Goal: Information Seeking & Learning: Find specific fact

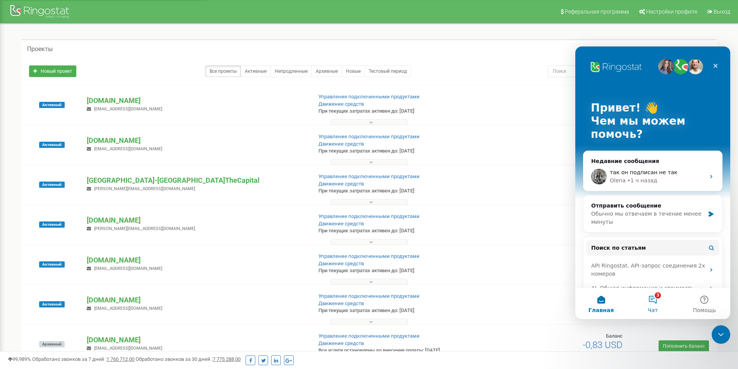
click at [657, 300] on button "3 Чат" at bounding box center [653, 303] width 52 height 31
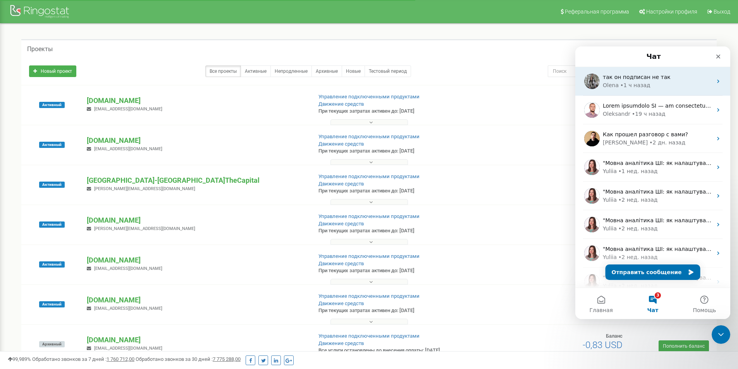
click at [630, 89] on div "• 1 ч назад" at bounding box center [635, 85] width 30 height 8
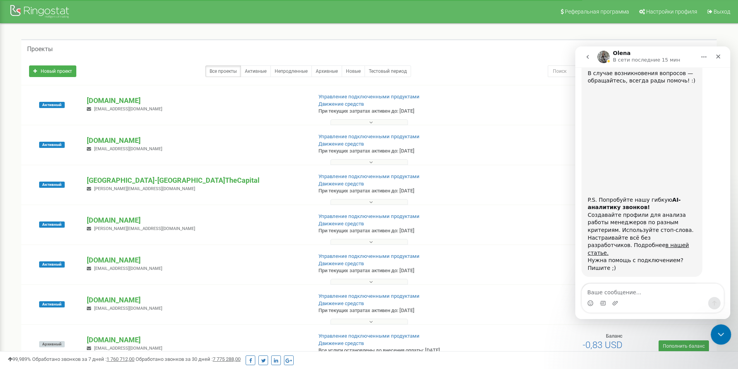
scroll to position [640, 0]
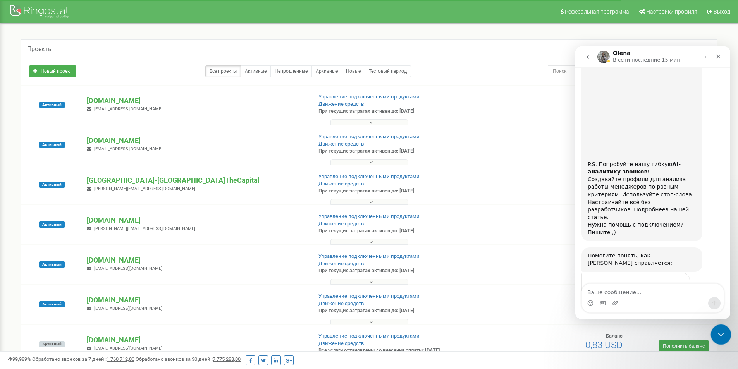
click at [720, 332] on icon "Закрыть службу сообщений Intercom" at bounding box center [719, 333] width 9 height 9
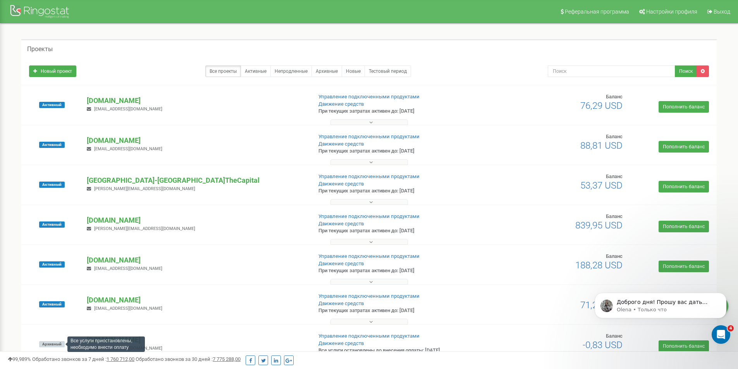
scroll to position [716, 0]
click at [715, 336] on div "Открыть службу сообщений Intercom" at bounding box center [720, 334] width 26 height 26
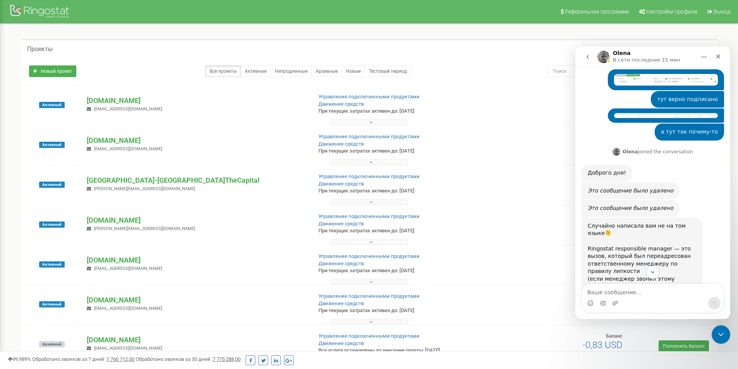
scroll to position [148, 0]
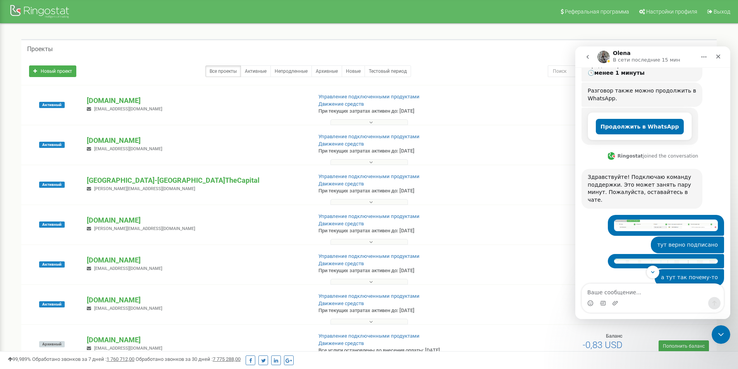
click at [653, 220] on img "Валерия говорит…" at bounding box center [666, 226] width 104 height 12
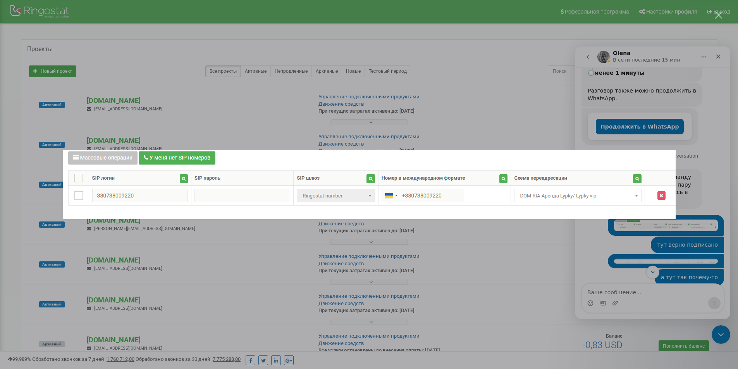
click at [601, 264] on div "Мессенджер Intercom" at bounding box center [369, 184] width 738 height 369
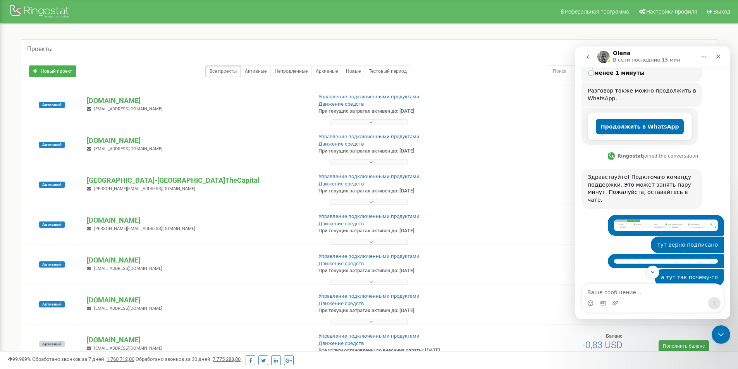
click at [670, 259] on img "Валерия говорит…" at bounding box center [666, 261] width 104 height 5
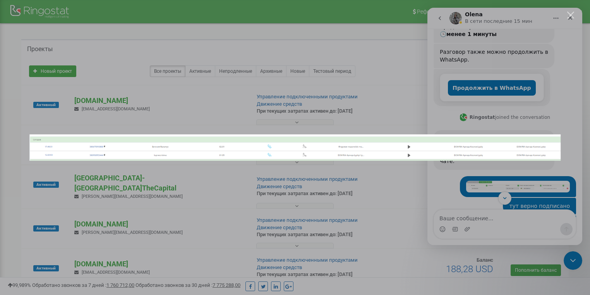
scroll to position [147, 0]
click at [101, 150] on img "Закрыть" at bounding box center [294, 147] width 531 height 26
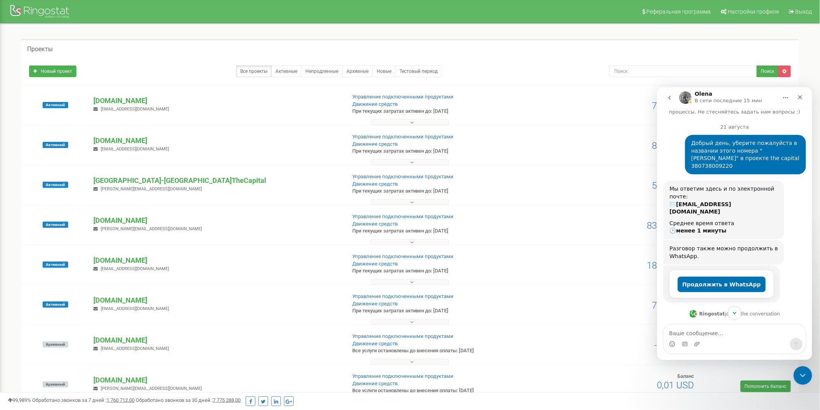
scroll to position [43, 0]
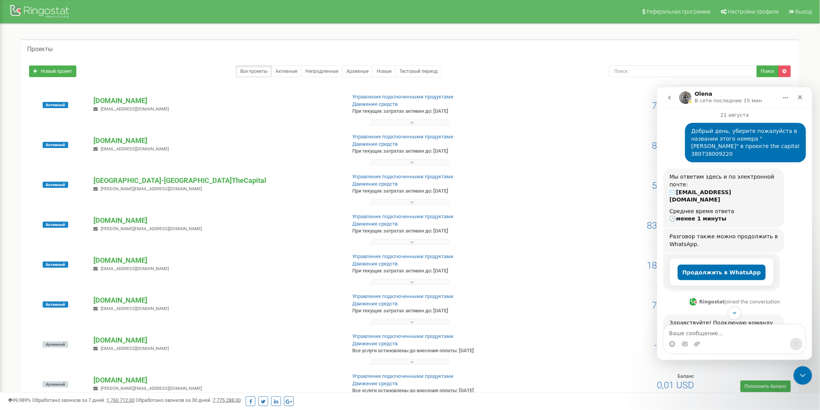
click at [732, 136] on div "Добрый день, уберите пожалуйста в названии этого номера "[PERSON_NAME]" в проек…" at bounding box center [745, 142] width 108 height 30
copy div "380738009220"
click at [111, 225] on p "[DOMAIN_NAME]" at bounding box center [216, 220] width 246 height 10
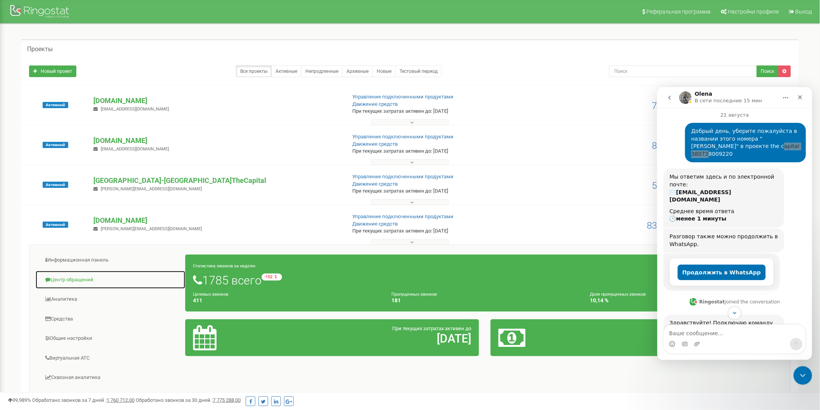
click at [59, 277] on link "Центр обращений" at bounding box center [110, 279] width 150 height 19
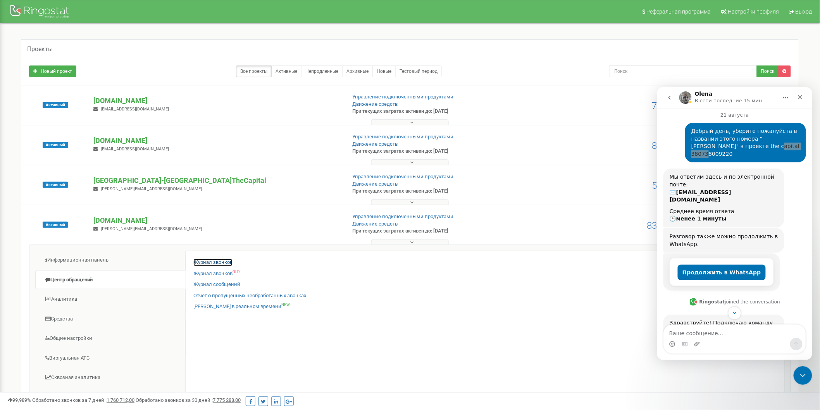
click at [198, 264] on link "Журнал звонков" at bounding box center [212, 262] width 39 height 7
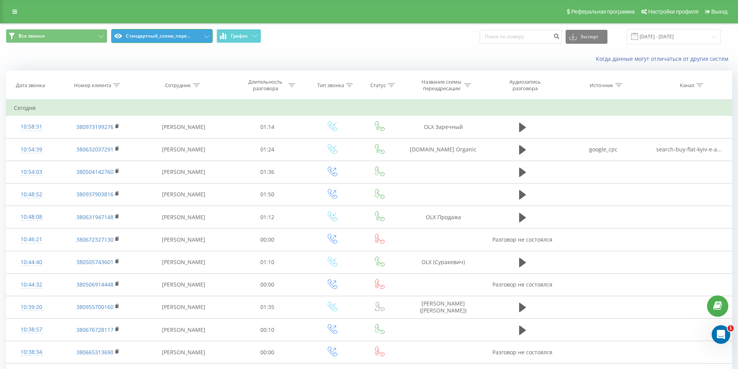
click at [201, 30] on button "Стандартный_схема_пере..." at bounding box center [161, 36] width 101 height 14
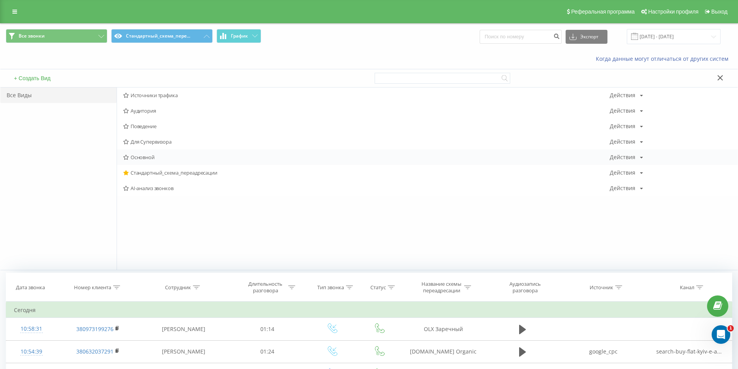
click at [146, 156] on span "Основной" at bounding box center [366, 157] width 487 height 5
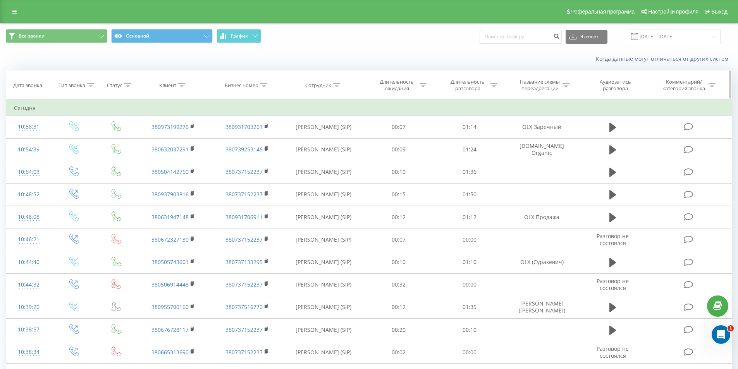
click at [261, 87] on div at bounding box center [263, 85] width 7 height 7
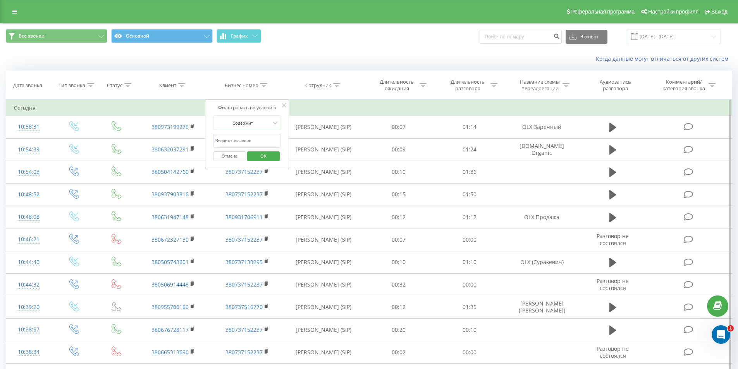
click at [253, 143] on input "text" at bounding box center [247, 141] width 68 height 14
paste input "380738009220"
type input "380738009220"
click at [263, 155] on span "OK" at bounding box center [264, 156] width 22 height 12
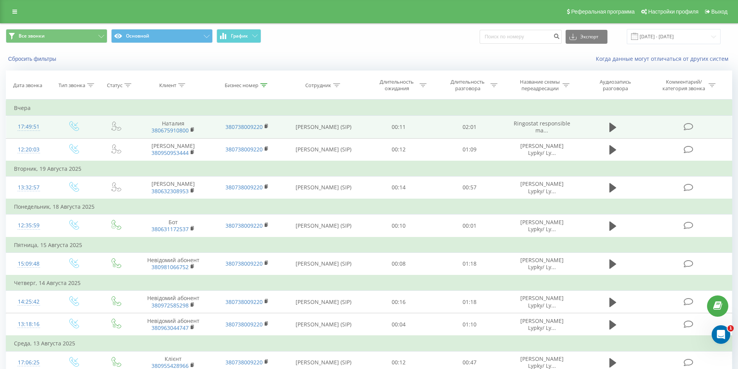
drag, startPoint x: 192, startPoint y: 128, endPoint x: 208, endPoint y: 130, distance: 15.7
click at [192, 128] on icon at bounding box center [193, 129] width 4 height 5
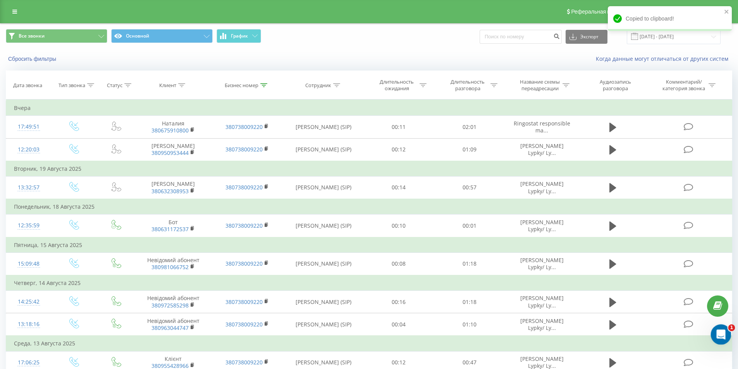
click at [728, 332] on div "Открыть службу сообщений Intercom" at bounding box center [720, 334] width 26 height 26
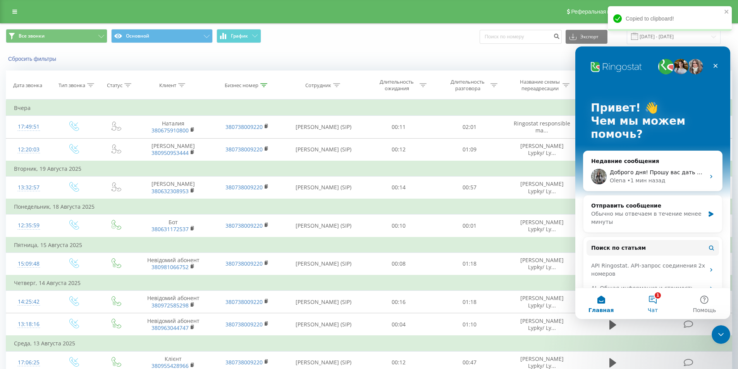
click at [655, 304] on button "1 Чат" at bounding box center [653, 303] width 52 height 31
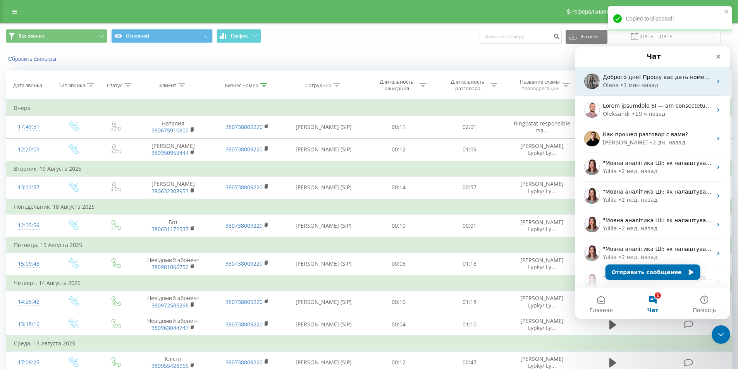
click at [638, 89] on div "• 1 мин назад" at bounding box center [639, 85] width 38 height 8
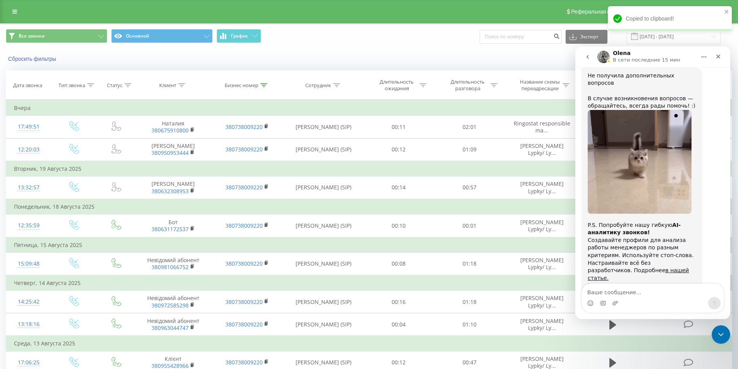
type textarea "380675910800"
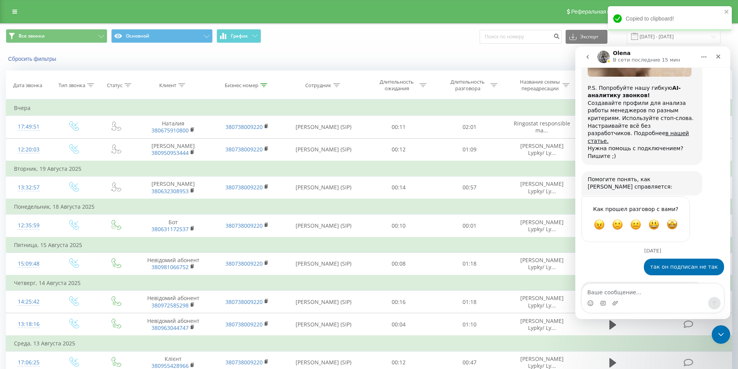
scroll to position [739, 0]
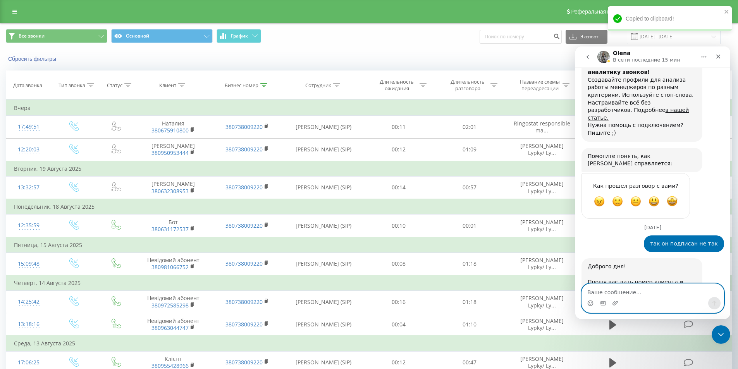
click at [648, 290] on textarea "Ваше сообщение..." at bounding box center [653, 290] width 142 height 13
type textarea "вчора в 17:49"
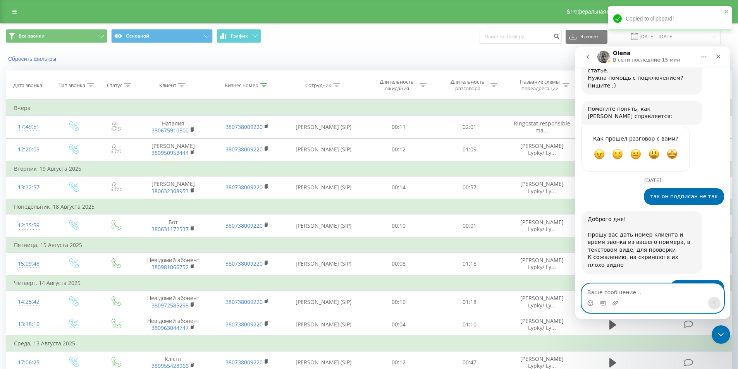
scroll to position [795, 0]
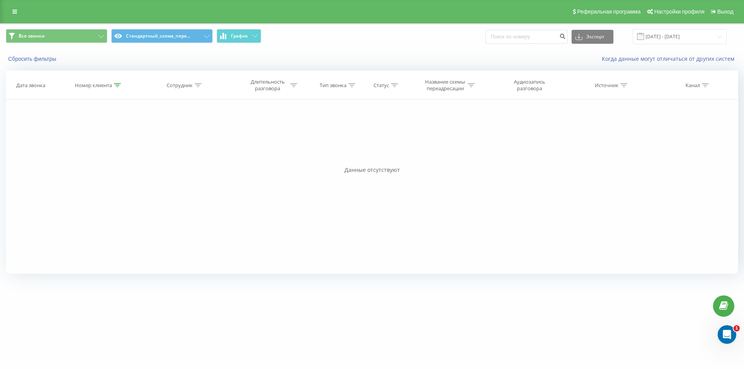
click at [118, 85] on icon at bounding box center [117, 85] width 7 height 4
click at [107, 140] on input "41798633356" at bounding box center [99, 141] width 68 height 14
paste input "380996687788"
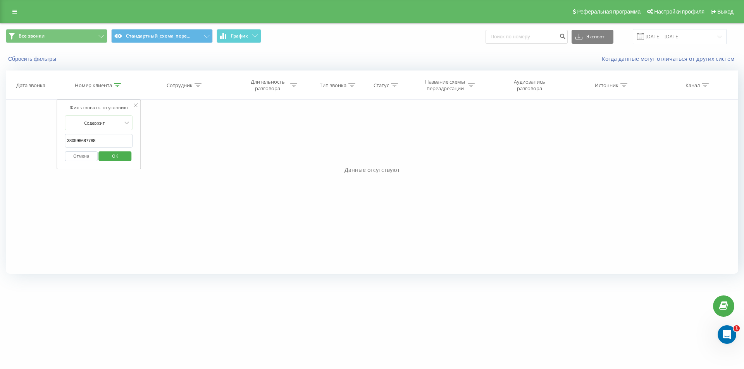
click at [108, 155] on span "OK" at bounding box center [115, 156] width 22 height 12
click at [117, 86] on icon at bounding box center [117, 85] width 7 height 4
click at [107, 136] on input "380996687788" at bounding box center [99, 141] width 68 height 14
click at [105, 140] on input "380996687788" at bounding box center [99, 141] width 68 height 14
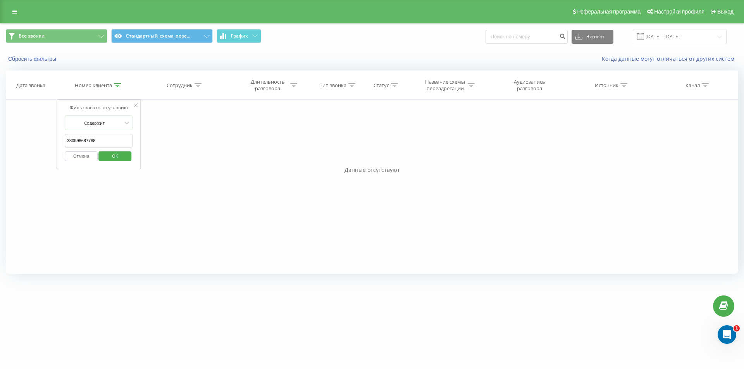
click at [105, 140] on input "380996687788" at bounding box center [99, 141] width 68 height 14
paste input "436769229025"
click at [109, 155] on span "OK" at bounding box center [115, 156] width 22 height 12
click at [117, 83] on icon at bounding box center [117, 85] width 7 height 4
drag, startPoint x: 104, startPoint y: 147, endPoint x: 56, endPoint y: 141, distance: 48.4
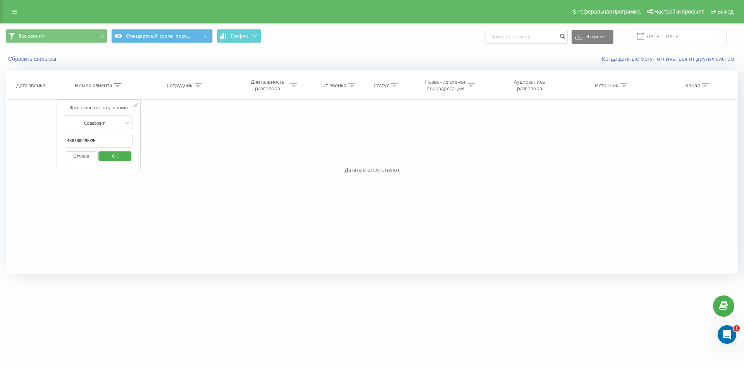
click at [56, 141] on div "Фильтровать по условию Содержит 436769229025 Отмена OK Фильтровать по условию С…" at bounding box center [372, 187] width 732 height 174
paste input "0966787444"
click at [105, 155] on span "OK" at bounding box center [115, 156] width 22 height 12
click at [118, 81] on th "Номер клиента" at bounding box center [98, 85] width 83 height 29
click at [116, 83] on icon at bounding box center [117, 85] width 7 height 4
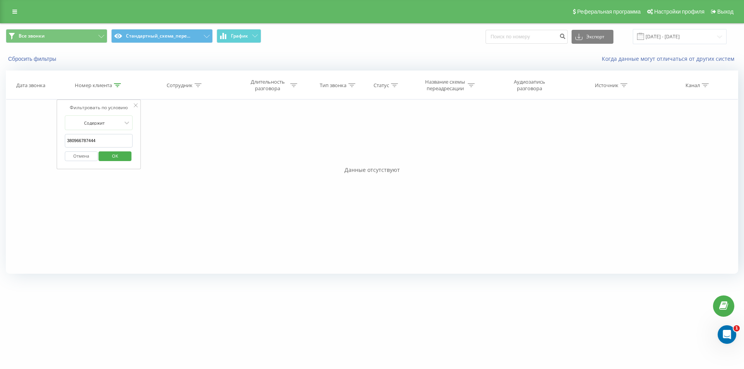
click at [108, 138] on input "380966787444" at bounding box center [99, 141] width 68 height 14
paste input "tel:[PHONE_NUMBER]"
drag, startPoint x: 76, startPoint y: 142, endPoint x: 41, endPoint y: 142, distance: 34.9
click at [41, 142] on div "Фильтровать по условию Содержит tel:[PHONE_NUMBER] Отмена OK Фильтровать по усл…" at bounding box center [372, 187] width 732 height 174
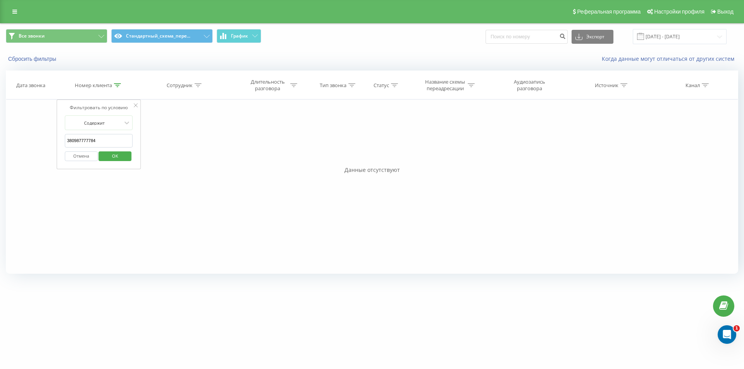
click at [83, 140] on input "380987777784" at bounding box center [99, 141] width 68 height 14
click at [101, 140] on input "380987777784" at bounding box center [99, 141] width 68 height 14
click at [115, 156] on span "OK" at bounding box center [115, 156] width 22 height 12
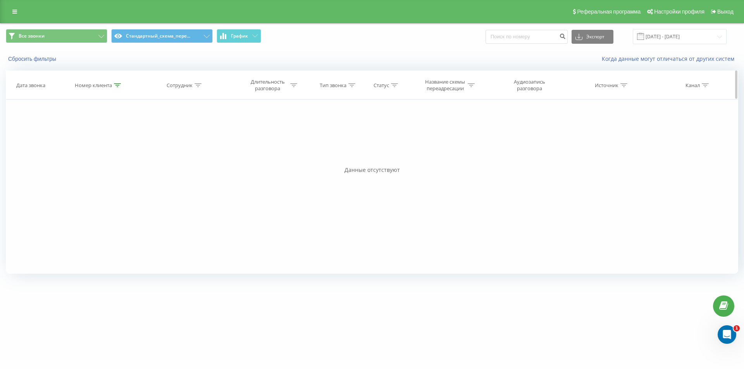
click at [119, 86] on icon at bounding box center [117, 85] width 7 height 4
click at [100, 139] on input "380987777784" at bounding box center [99, 141] width 68 height 14
paste input "674452808"
click at [108, 161] on span "OK" at bounding box center [115, 156] width 22 height 12
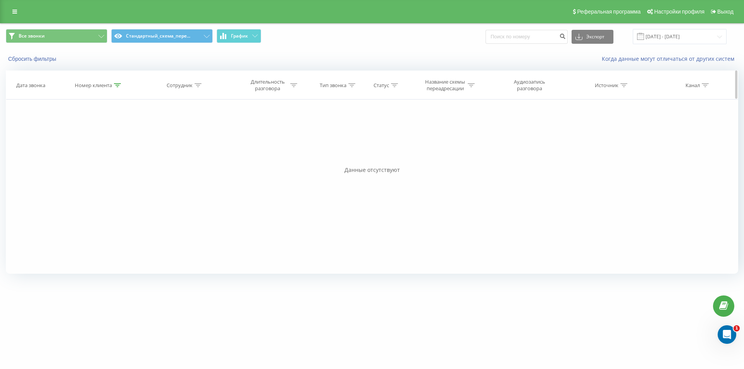
click at [119, 86] on icon at bounding box center [117, 85] width 7 height 4
click at [96, 143] on input "380674452808" at bounding box center [99, 141] width 68 height 14
paste input "995117485"
click at [110, 155] on span "OK" at bounding box center [115, 156] width 22 height 12
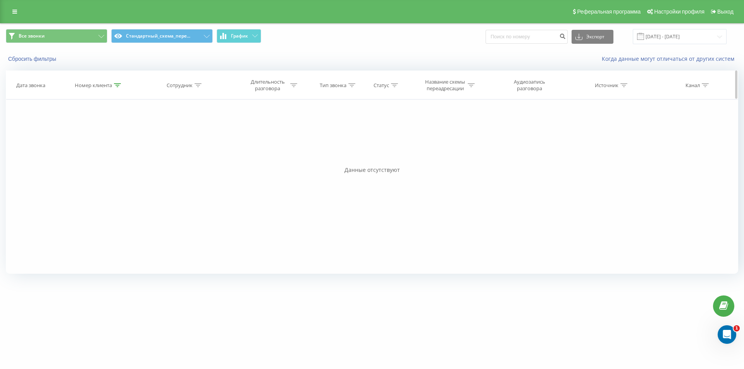
click at [118, 84] on icon at bounding box center [117, 85] width 7 height 4
click at [91, 139] on input "380995117485" at bounding box center [99, 141] width 68 height 14
paste input "50535555"
drag, startPoint x: 107, startPoint y: 153, endPoint x: 73, endPoint y: 29, distance: 128.6
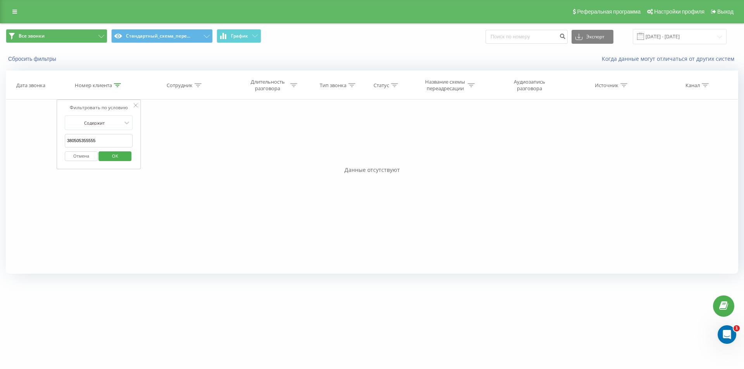
click at [108, 153] on span "OK" at bounding box center [115, 156] width 22 height 12
click at [117, 86] on icon at bounding box center [117, 85] width 7 height 4
click at [111, 133] on form "Содержит 380505355555 Отмена OK" at bounding box center [99, 140] width 68 height 50
click at [108, 141] on input "380505355555" at bounding box center [99, 141] width 68 height 14
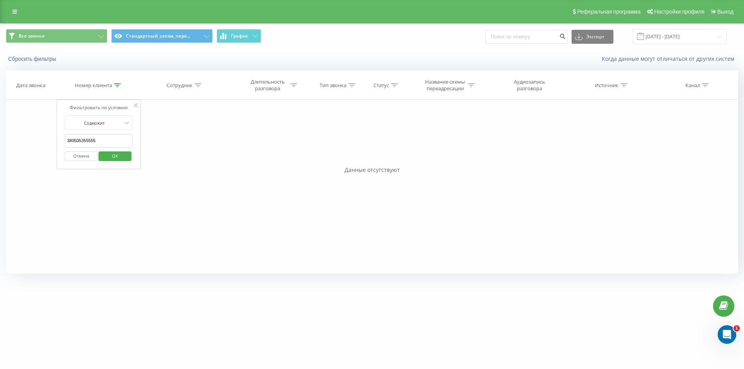
paste input "634564008"
click at [110, 158] on span "OK" at bounding box center [115, 156] width 22 height 12
click at [116, 83] on icon at bounding box center [117, 85] width 7 height 4
click at [110, 140] on input "380634564008" at bounding box center [99, 141] width 68 height 14
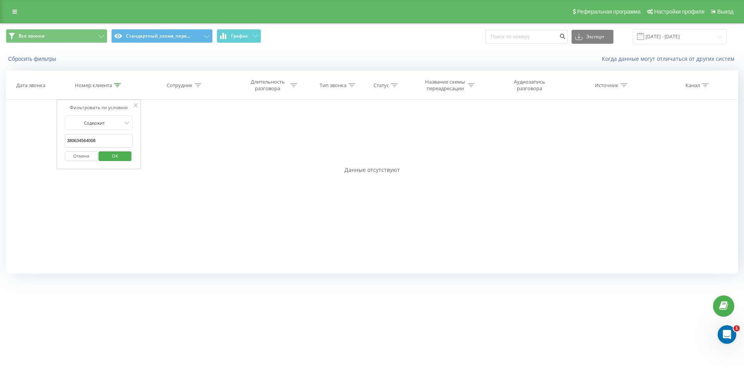
paste input "[URL][DOMAIN_NAME]"
click at [108, 142] on input "[URL][DOMAIN_NAME]" at bounding box center [99, 141] width 68 height 14
paste input "380952861106"
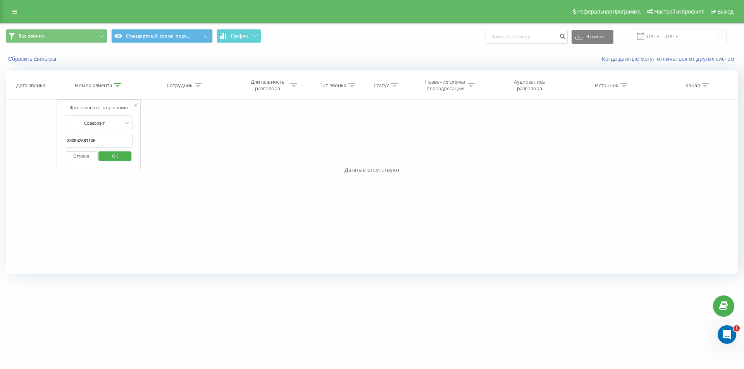
click at [113, 154] on span "OK" at bounding box center [115, 156] width 22 height 12
click at [117, 83] on icon at bounding box center [117, 85] width 7 height 4
click at [107, 140] on input "380952861106" at bounding box center [99, 141] width 68 height 14
paste input "tel:[PHONE_NUMBER]"
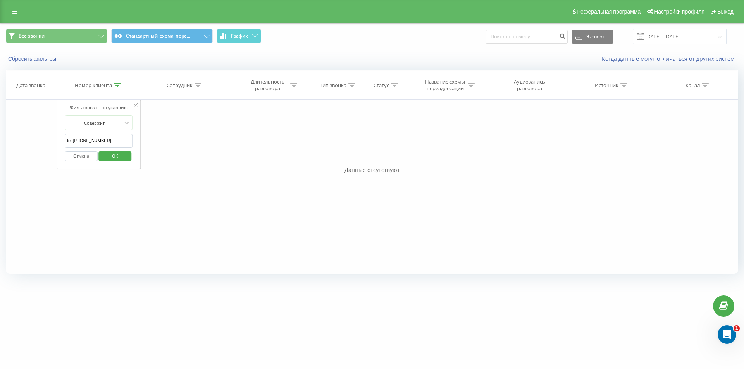
drag, startPoint x: 76, startPoint y: 140, endPoint x: 58, endPoint y: 141, distance: 18.2
click at [58, 141] on div "Фильтровать по условию Содержит tel:[PHONE_NUMBER] Отмена OK" at bounding box center [99, 135] width 84 height 70
click at [74, 144] on input "380936999608" at bounding box center [99, 141] width 68 height 14
click at [126, 160] on button "OK" at bounding box center [115, 156] width 33 height 10
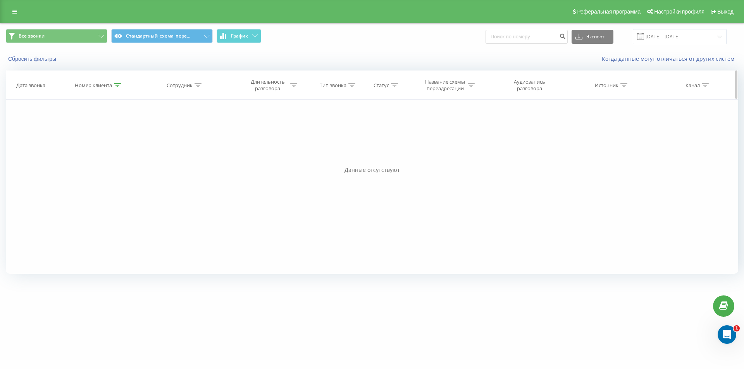
click at [118, 81] on th "Номер клиента" at bounding box center [98, 85] width 83 height 29
click at [117, 84] on icon at bounding box center [117, 85] width 7 height 4
click at [93, 143] on input "380936999608" at bounding box center [99, 141] width 68 height 14
paste input "635586410"
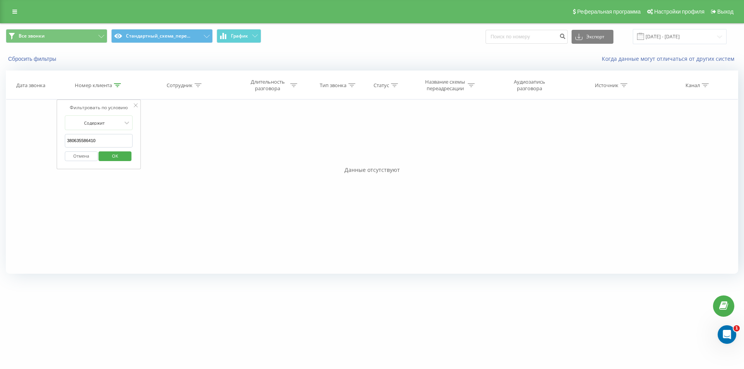
click at [107, 156] on span "OK" at bounding box center [115, 156] width 22 height 12
click at [116, 84] on icon at bounding box center [117, 85] width 7 height 4
click at [95, 148] on div "Отмена OK" at bounding box center [99, 156] width 68 height 17
click at [95, 144] on input "380635586410" at bounding box center [99, 141] width 68 height 14
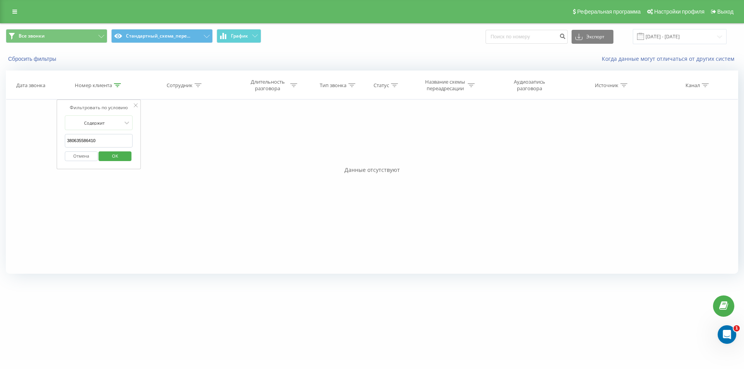
paste input "50205887"
click at [118, 159] on span "OK" at bounding box center [115, 156] width 22 height 12
click at [115, 89] on th "Номер клиента" at bounding box center [98, 85] width 83 height 29
click at [117, 86] on icon at bounding box center [117, 85] width 7 height 4
click at [106, 138] on input "380502058870" at bounding box center [99, 141] width 68 height 14
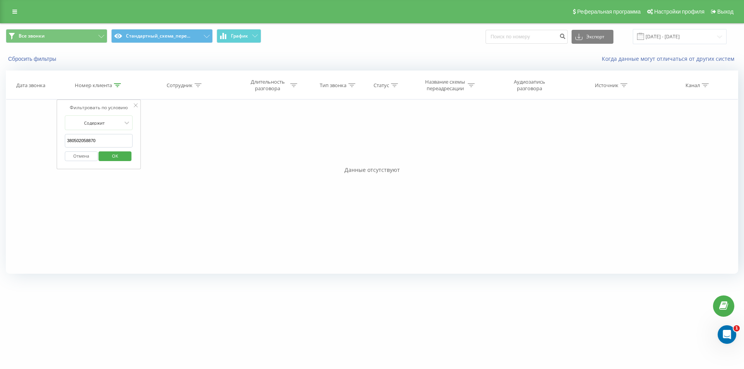
click at [106, 138] on input "380502058870" at bounding box center [99, 141] width 68 height 14
drag, startPoint x: 109, startPoint y: 153, endPoint x: 172, endPoint y: 7, distance: 159.3
click at [109, 153] on span "OK" at bounding box center [115, 156] width 22 height 12
click at [118, 83] on icon at bounding box center [117, 85] width 7 height 4
click at [101, 143] on input "380502058870" at bounding box center [99, 141] width 68 height 14
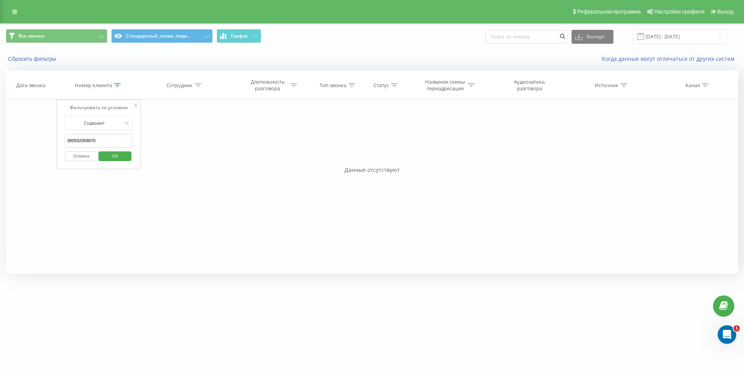
click at [101, 143] on input "380502058870" at bounding box center [99, 141] width 68 height 14
paste input "8506101"
click at [115, 155] on span "OK" at bounding box center [115, 156] width 22 height 12
click at [119, 85] on icon at bounding box center [117, 85] width 7 height 4
click at [118, 141] on input "380508506101" at bounding box center [99, 141] width 68 height 14
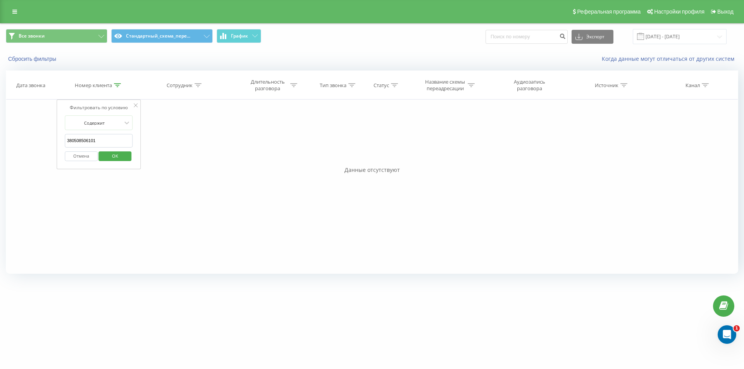
click at [118, 141] on input "380508506101" at bounding box center [99, 141] width 68 height 14
paste input "675633388"
click at [115, 155] on span "OK" at bounding box center [115, 156] width 22 height 12
click at [112, 85] on div "Номер клиента" at bounding box center [98, 85] width 46 height 7
click at [109, 142] on input "380675633388" at bounding box center [99, 141] width 68 height 14
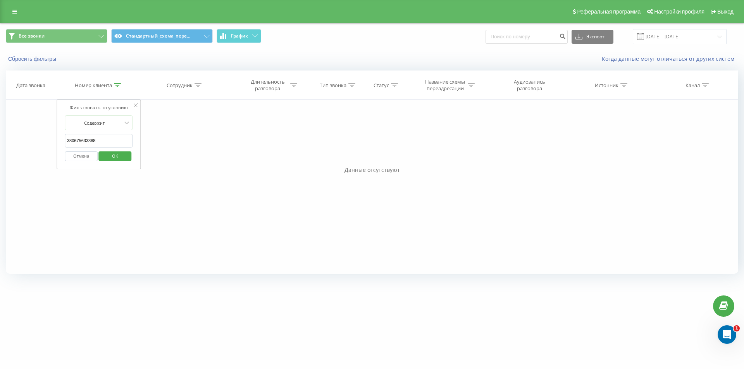
click at [109, 142] on input "380675633388" at bounding box center [99, 141] width 68 height 14
paste input "997813422"
click at [112, 155] on span "OK" at bounding box center [115, 156] width 22 height 12
click at [117, 82] on div at bounding box center [117, 85] width 7 height 7
click at [109, 143] on input "380997813422" at bounding box center [99, 141] width 68 height 14
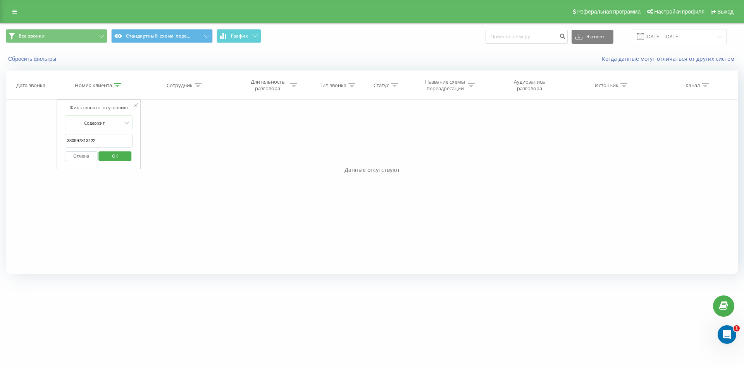
click at [109, 143] on input "380997813422" at bounding box center [99, 141] width 68 height 14
paste input "688327938"
click at [112, 151] on span "OK" at bounding box center [115, 156] width 22 height 12
click at [116, 87] on div at bounding box center [117, 85] width 7 height 7
click at [100, 148] on div "Отмена OK" at bounding box center [99, 156] width 68 height 17
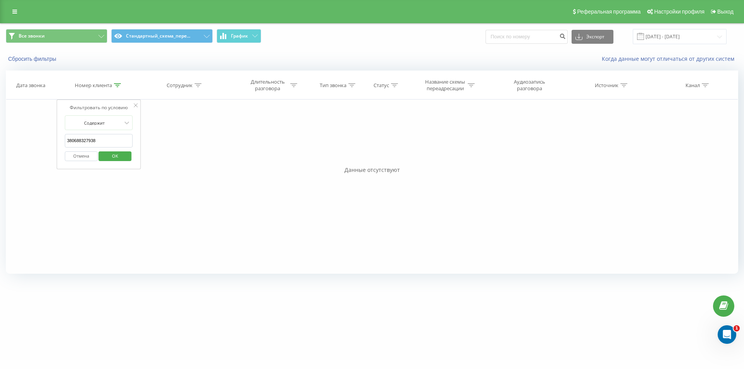
click at [99, 143] on input "380688327938" at bounding box center [99, 141] width 68 height 14
click at [109, 153] on span "OK" at bounding box center [115, 156] width 22 height 12
click at [114, 86] on icon at bounding box center [117, 85] width 7 height 4
click at [101, 140] on input "380961830271" at bounding box center [99, 141] width 68 height 14
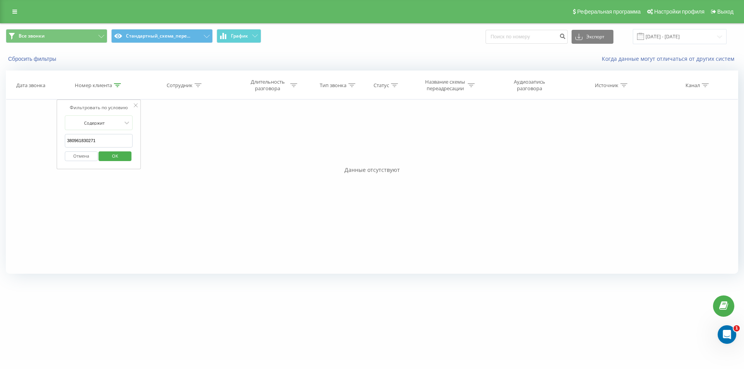
click at [101, 140] on input "380961830271" at bounding box center [99, 141] width 68 height 14
paste input "79939555"
click at [107, 153] on span "OK" at bounding box center [115, 156] width 22 height 12
click at [115, 83] on icon at bounding box center [117, 85] width 7 height 4
click at [104, 138] on input "380979939555" at bounding box center [99, 141] width 68 height 14
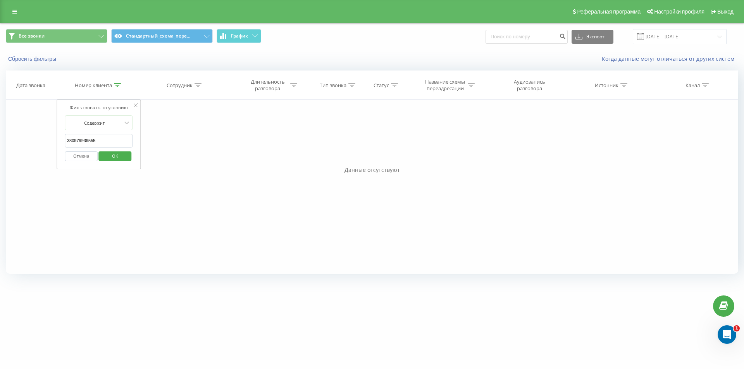
click at [104, 138] on input "380979939555" at bounding box center [99, 141] width 68 height 14
paste input "677440987"
click at [105, 149] on div "Отмена OK" at bounding box center [99, 156] width 68 height 17
click at [106, 153] on span "OK" at bounding box center [115, 156] width 22 height 12
click at [119, 86] on icon at bounding box center [117, 85] width 7 height 4
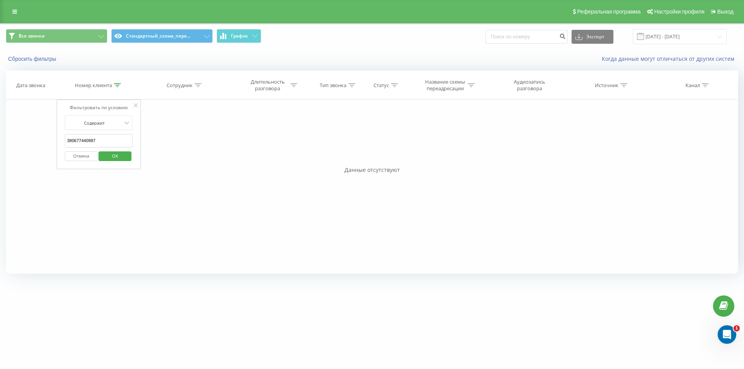
click at [112, 142] on input "380677440987" at bounding box center [99, 141] width 68 height 14
paste input "69966035"
click at [115, 156] on span "OK" at bounding box center [115, 156] width 22 height 12
click at [121, 88] on div at bounding box center [117, 85] width 7 height 7
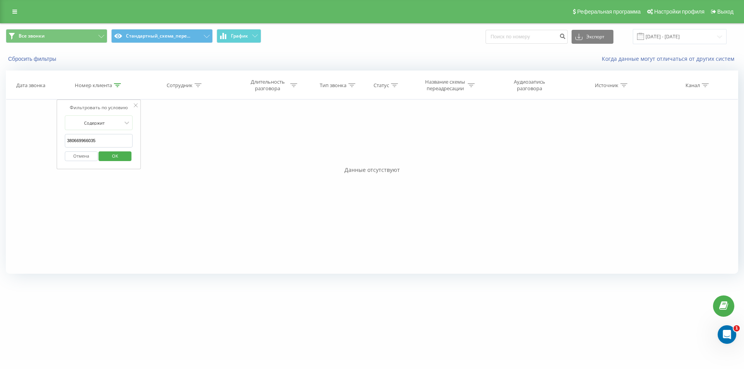
click at [109, 136] on input "380669966035" at bounding box center [99, 141] width 68 height 14
paste input "730121200"
drag, startPoint x: 115, startPoint y: 157, endPoint x: 83, endPoint y: 3, distance: 157.0
click at [115, 158] on span "OK" at bounding box center [115, 156] width 22 height 12
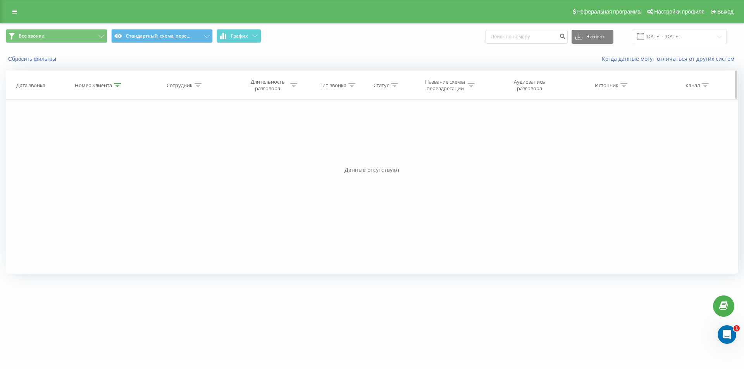
click at [115, 82] on div at bounding box center [117, 85] width 7 height 7
click at [115, 136] on input "380730121200" at bounding box center [99, 141] width 68 height 14
paste input "687677575"
click at [115, 153] on span "OK" at bounding box center [115, 156] width 22 height 12
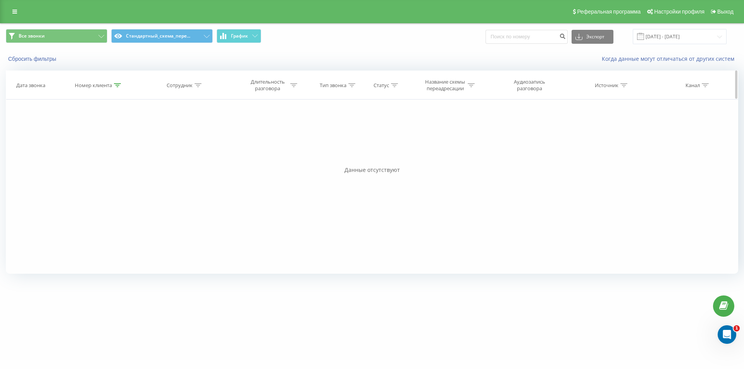
click at [118, 84] on icon at bounding box center [117, 85] width 7 height 4
click at [104, 146] on input "380687677575" at bounding box center [99, 141] width 68 height 14
paste input "734278971"
type input "380734278971"
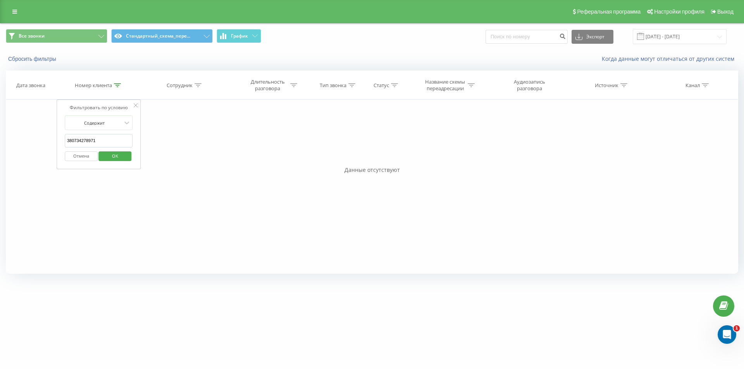
click at [110, 156] on span "OK" at bounding box center [115, 156] width 22 height 12
click at [91, 149] on div "Отмена OK" at bounding box center [99, 156] width 68 height 17
click at [93, 146] on input "41798633356" at bounding box center [99, 141] width 68 height 14
paste input "380996687788"
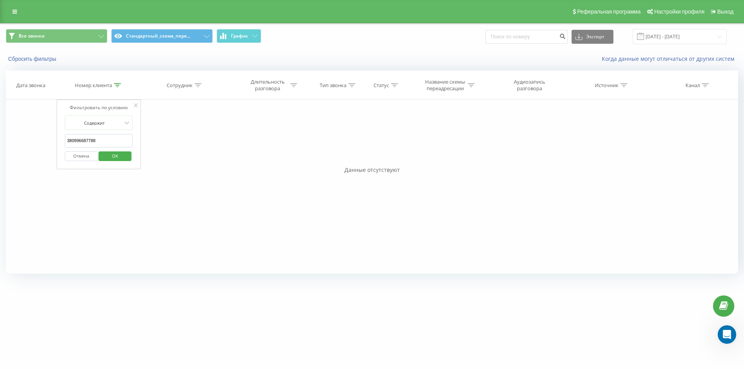
click at [108, 154] on span "OK" at bounding box center [115, 156] width 22 height 12
click at [117, 85] on icon at bounding box center [117, 85] width 7 height 4
click at [107, 141] on input "380996687788" at bounding box center [99, 141] width 68 height 14
paste input "436769229025"
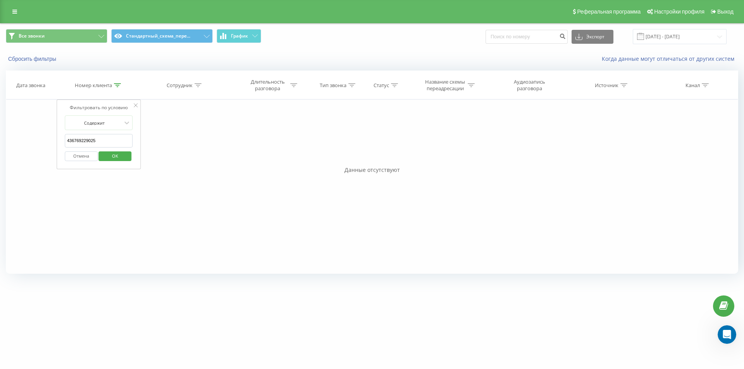
click at [112, 154] on span "OK" at bounding box center [115, 156] width 22 height 12
click at [117, 85] on icon at bounding box center [117, 85] width 7 height 4
click at [110, 139] on input "436769229025" at bounding box center [99, 141] width 68 height 14
paste input "0966787444"
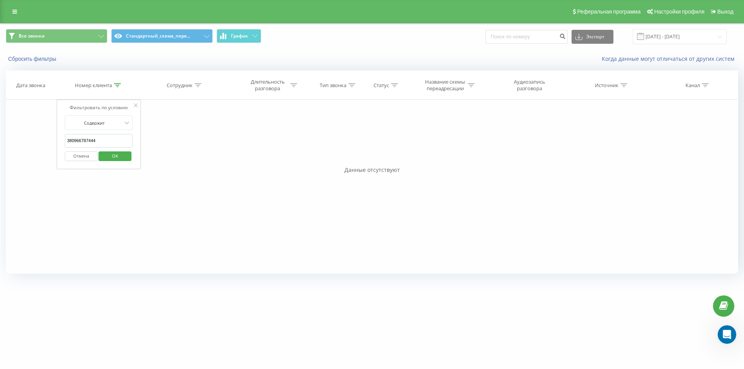
click button "OK" at bounding box center [115, 156] width 33 height 10
click at [114, 84] on icon at bounding box center [117, 85] width 7 height 4
click at [101, 146] on input "380966787444" at bounding box center [99, 141] width 68 height 14
paste input "8777778"
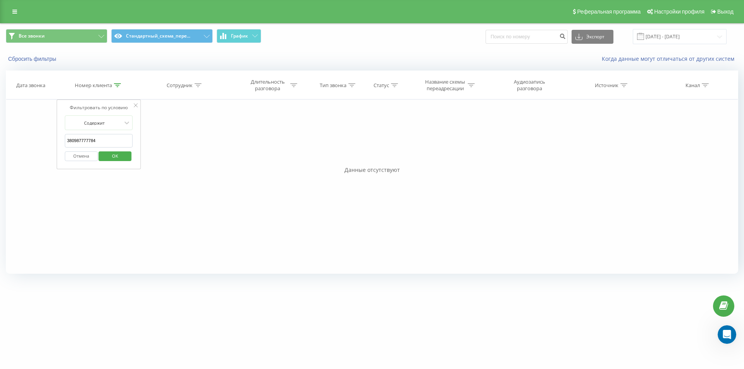
click at [102, 150] on div "Отмена OK" at bounding box center [99, 156] width 68 height 17
click at [108, 152] on span "OK" at bounding box center [115, 156] width 22 height 12
click at [117, 86] on icon at bounding box center [117, 85] width 7 height 4
click at [109, 126] on div at bounding box center [94, 122] width 55 height 7
drag, startPoint x: 96, startPoint y: 122, endPoint x: 103, endPoint y: 144, distance: 22.8
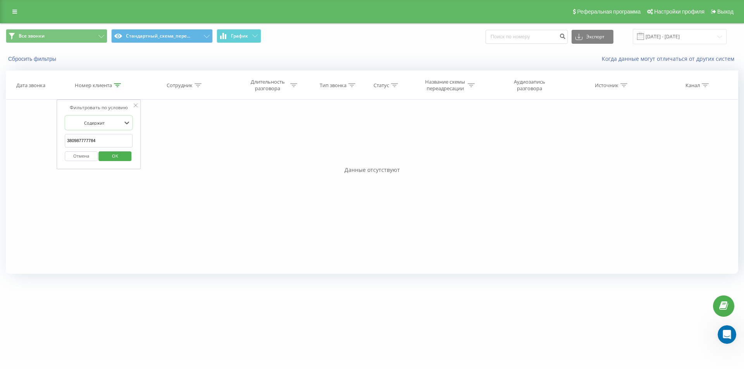
click at [97, 122] on div at bounding box center [94, 122] width 55 height 7
click at [103, 144] on input "380987777784" at bounding box center [99, 141] width 68 height 14
paste input "674452808"
click at [112, 159] on span "OK" at bounding box center [115, 156] width 22 height 12
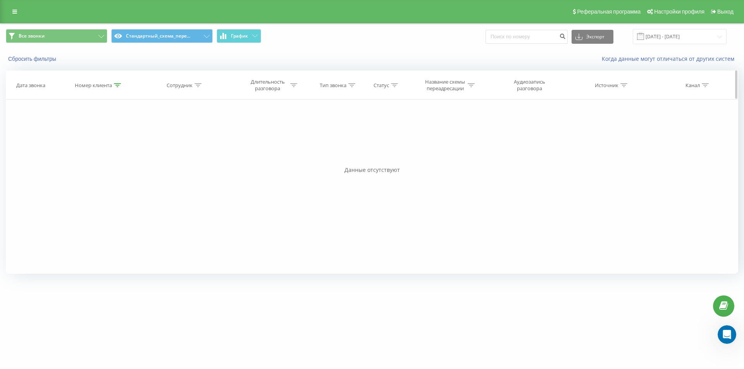
click at [117, 87] on icon at bounding box center [117, 85] width 7 height 4
click at [101, 142] on input "380674452808" at bounding box center [99, 141] width 68 height 14
paste input "995117485"
click at [109, 156] on span "OK" at bounding box center [115, 156] width 22 height 12
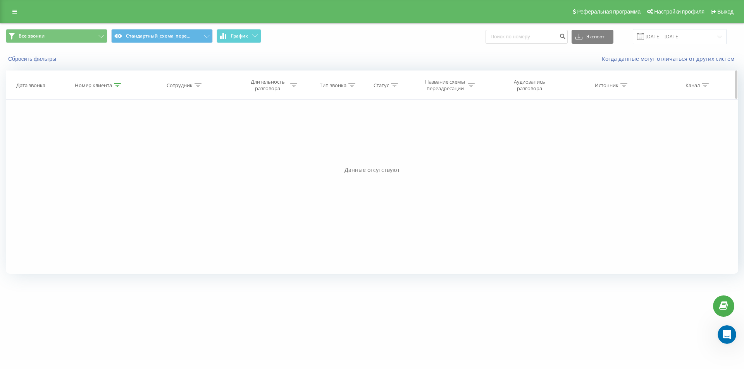
click at [115, 82] on div at bounding box center [117, 85] width 7 height 7
click at [110, 135] on input "380995117485" at bounding box center [99, 141] width 68 height 14
paste input "50535555"
click at [112, 143] on input "380505355555" at bounding box center [99, 141] width 68 height 14
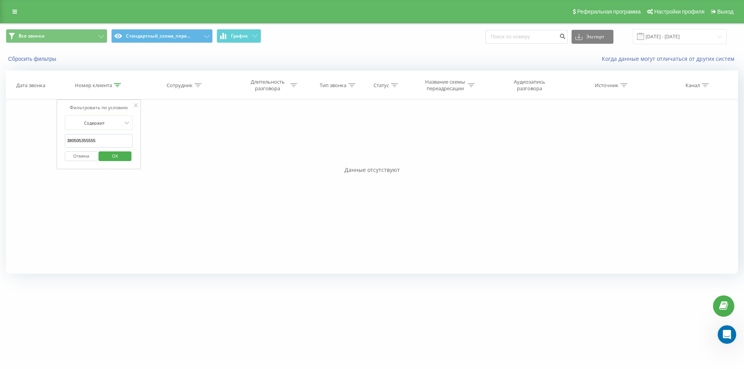
click at [112, 155] on span "OK" at bounding box center [115, 156] width 22 height 12
click at [113, 86] on div "Номер клиента" at bounding box center [98, 85] width 46 height 7
click at [104, 141] on input "380505355555" at bounding box center [99, 141] width 68 height 14
paste input "634564008"
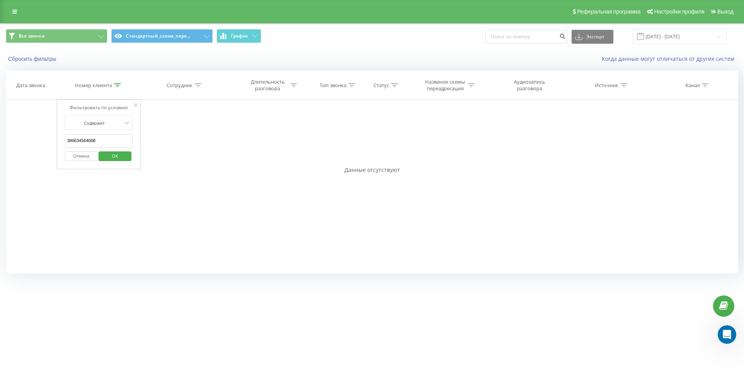
click at [108, 154] on span "OK" at bounding box center [115, 156] width 22 height 12
click at [117, 87] on icon at bounding box center [117, 85] width 7 height 4
click at [103, 141] on input "380634564008" at bounding box center [99, 141] width 68 height 14
click at [106, 153] on span "OK" at bounding box center [115, 156] width 22 height 12
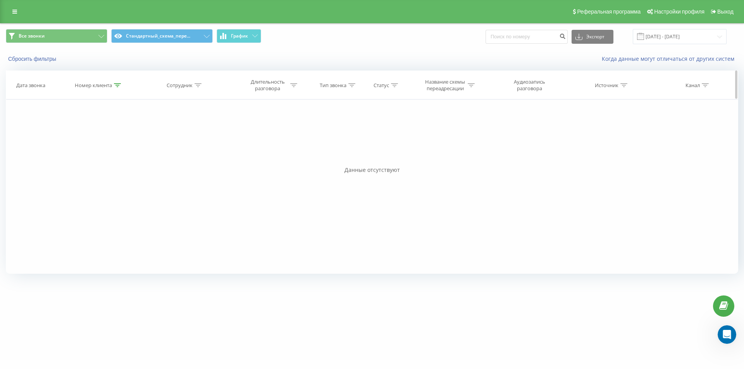
click at [116, 83] on icon at bounding box center [117, 85] width 7 height 4
click at [100, 143] on input "380952861106" at bounding box center [99, 141] width 68 height 14
paste input "36999608"
drag, startPoint x: 106, startPoint y: 154, endPoint x: 139, endPoint y: 10, distance: 147.4
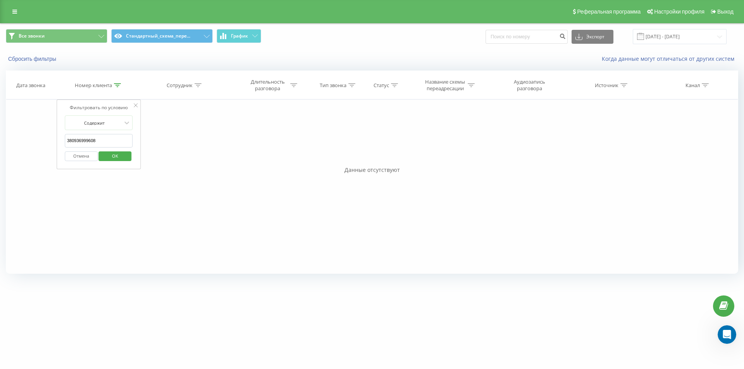
click at [106, 154] on span "OK" at bounding box center [115, 156] width 22 height 12
drag, startPoint x: 115, startPoint y: 88, endPoint x: 116, endPoint y: 84, distance: 4.3
click at [115, 88] on div at bounding box center [117, 85] width 7 height 7
click at [114, 139] on input "380936999608" at bounding box center [99, 141] width 68 height 14
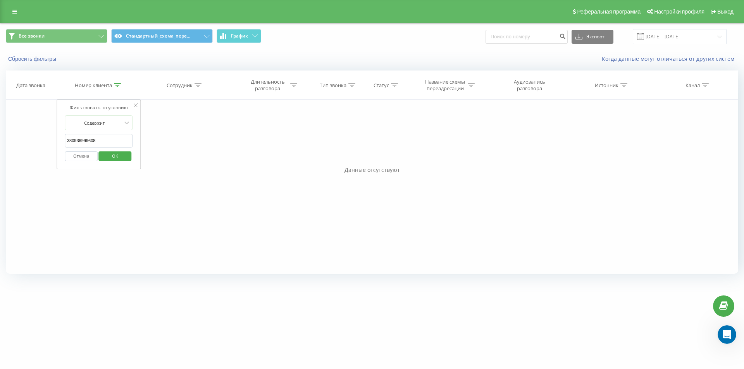
paste input "635586410"
drag, startPoint x: 113, startPoint y: 153, endPoint x: 46, endPoint y: 2, distance: 166.0
click at [114, 153] on span "OK" at bounding box center [115, 156] width 22 height 12
click at [118, 85] on icon at bounding box center [117, 85] width 7 height 4
click at [102, 139] on input "380635586410" at bounding box center [99, 141] width 68 height 14
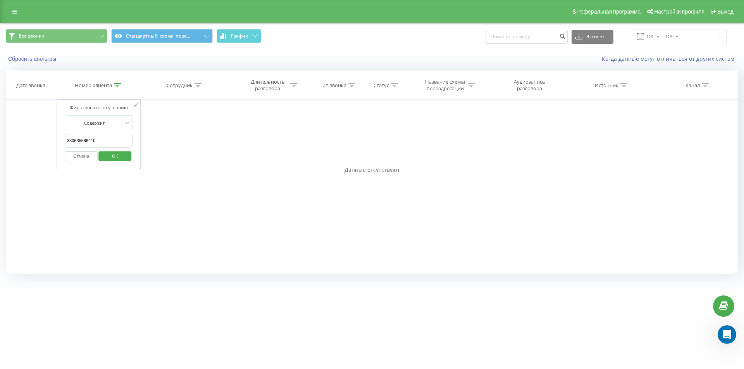
click at [102, 139] on input "380635586410" at bounding box center [99, 141] width 68 height 14
paste input "50205887"
click at [105, 154] on span "OK" at bounding box center [115, 156] width 22 height 12
click at [116, 85] on icon at bounding box center [117, 85] width 7 height 4
click at [108, 139] on input "380502058870" at bounding box center [99, 141] width 68 height 14
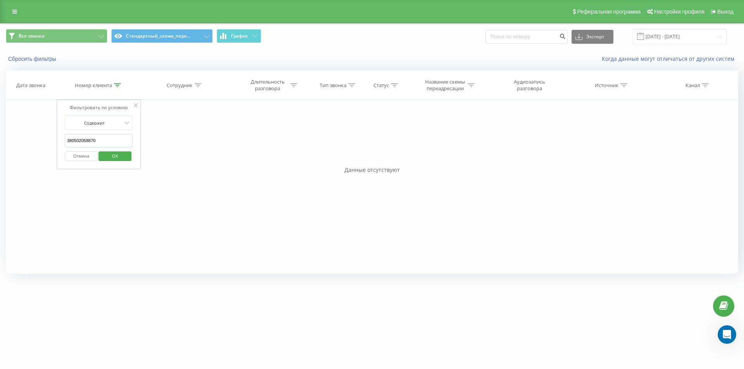
click at [108, 139] on input "380502058870" at bounding box center [99, 141] width 68 height 14
paste input "950623354"
click at [110, 158] on span "OK" at bounding box center [115, 156] width 22 height 12
drag, startPoint x: 120, startPoint y: 84, endPoint x: 113, endPoint y: 126, distance: 42.4
click at [120, 84] on icon at bounding box center [117, 85] width 7 height 4
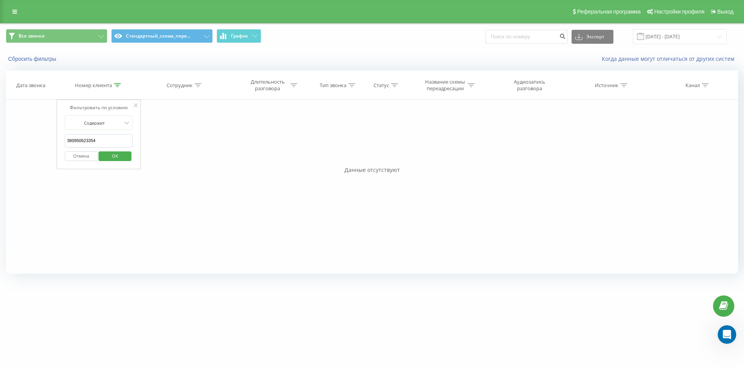
click at [107, 144] on input "380950623354" at bounding box center [99, 141] width 68 height 14
paste input "675633388"
click at [106, 154] on span "OK" at bounding box center [115, 156] width 22 height 12
click at [117, 82] on div at bounding box center [117, 85] width 7 height 7
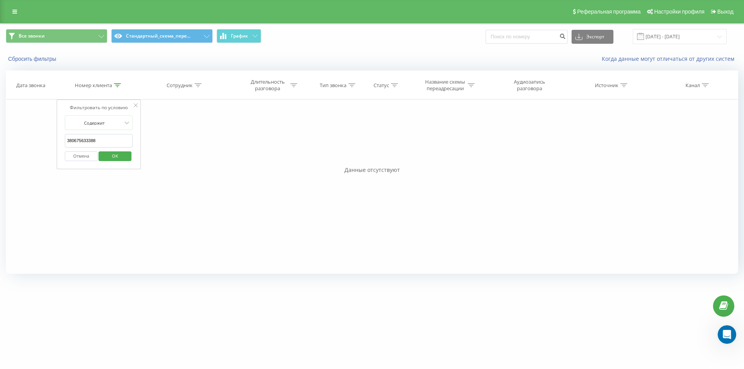
click at [109, 137] on input "380675633388" at bounding box center [99, 141] width 68 height 14
paste input "997813422"
click at [112, 154] on span "OK" at bounding box center [115, 156] width 22 height 12
drag, startPoint x: 117, startPoint y: 80, endPoint x: 116, endPoint y: 85, distance: 4.7
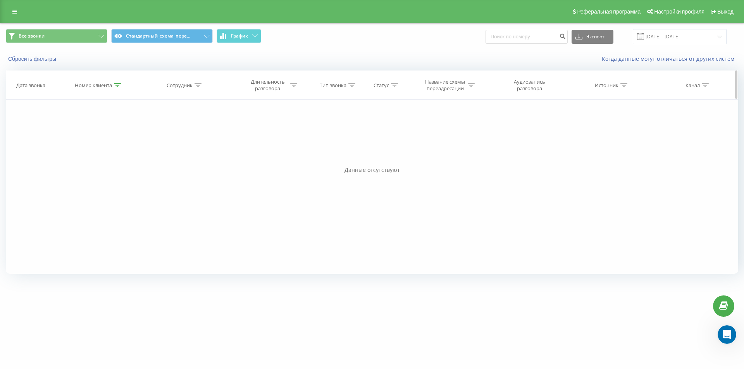
click at [117, 80] on th "Номер клиента" at bounding box center [98, 85] width 83 height 29
click at [116, 86] on icon at bounding box center [117, 85] width 7 height 4
click at [105, 145] on input "380997813422" at bounding box center [99, 141] width 68 height 14
paste input "688327938"
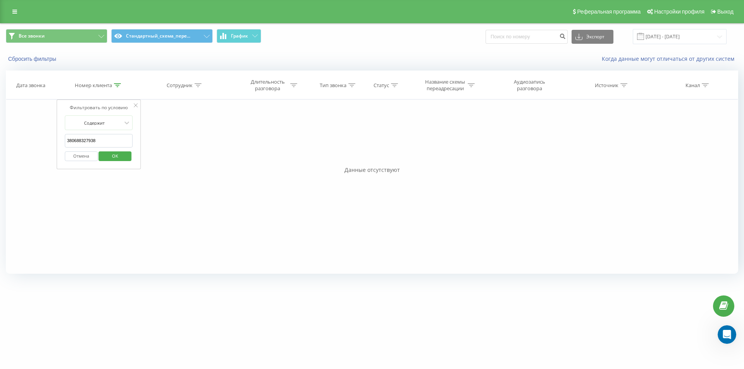
click at [110, 157] on span "OK" at bounding box center [115, 156] width 22 height 12
click at [115, 83] on icon at bounding box center [117, 85] width 7 height 4
click at [108, 138] on input "380688327938" at bounding box center [99, 141] width 68 height 14
paste input "961830271"
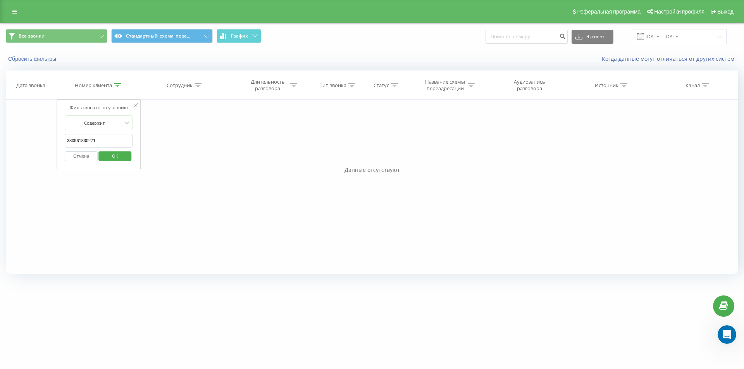
click at [112, 152] on span "OK" at bounding box center [115, 156] width 22 height 12
click at [117, 84] on icon at bounding box center [117, 85] width 7 height 4
click at [113, 136] on input "380961830271" at bounding box center [99, 141] width 68 height 14
paste input "79939555"
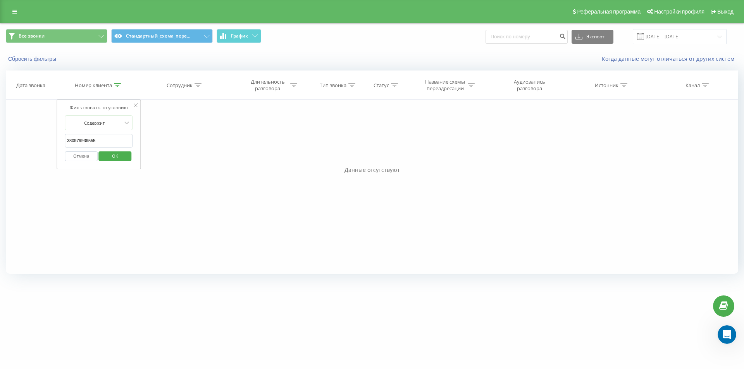
click at [120, 156] on span "OK" at bounding box center [115, 156] width 22 height 12
click at [118, 83] on div at bounding box center [117, 85] width 7 height 7
click at [109, 131] on form "Содержит 380979939555 Отмена OK" at bounding box center [99, 140] width 68 height 50
click at [106, 139] on input "380979939555" at bounding box center [99, 141] width 68 height 14
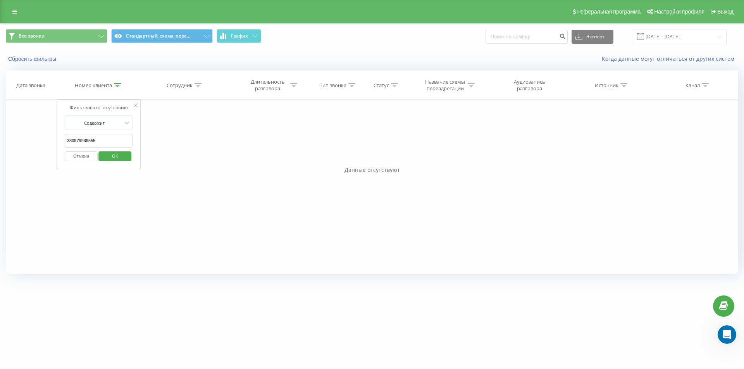
paste input "677440987"
drag, startPoint x: 107, startPoint y: 154, endPoint x: 119, endPoint y: 118, distance: 38.0
click at [107, 154] on span "OK" at bounding box center [115, 156] width 22 height 12
click at [116, 84] on icon at bounding box center [117, 85] width 7 height 4
click at [100, 140] on input "380677440987" at bounding box center [99, 141] width 68 height 14
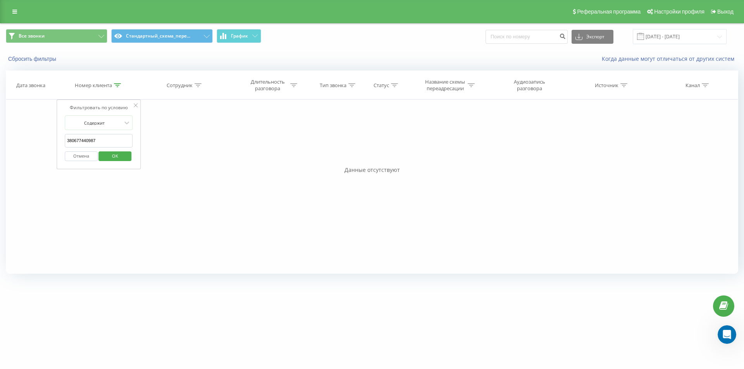
click at [100, 140] on input "380677440987" at bounding box center [99, 141] width 68 height 14
paste input "69966035"
click at [104, 157] on button "OK" at bounding box center [115, 156] width 33 height 10
click at [120, 87] on icon at bounding box center [117, 85] width 7 height 4
click at [108, 143] on input "380669966035" at bounding box center [99, 141] width 68 height 14
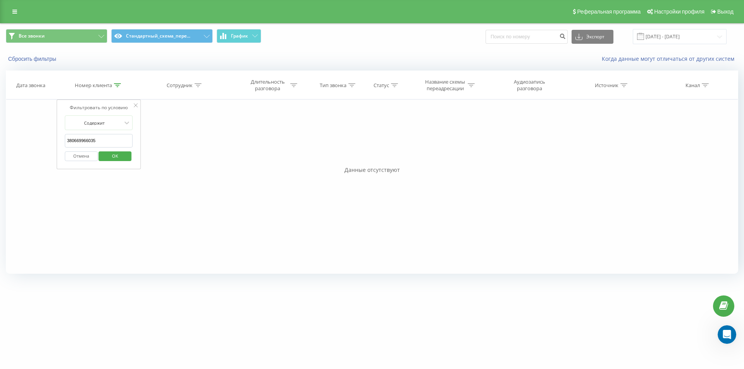
click at [108, 143] on input "380669966035" at bounding box center [99, 141] width 68 height 14
paste input "730121200"
click at [113, 153] on span "OK" at bounding box center [115, 156] width 22 height 12
click at [120, 82] on div at bounding box center [117, 85] width 7 height 7
click at [98, 137] on input "380730121200" at bounding box center [99, 141] width 68 height 14
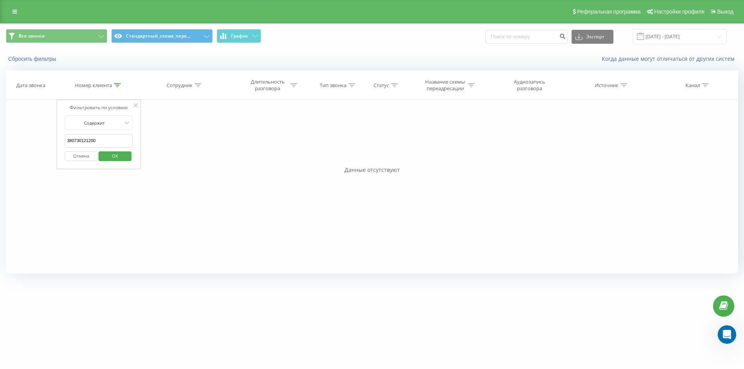
click at [98, 137] on input "380730121200" at bounding box center [99, 141] width 68 height 14
paste input "687677575"
click at [115, 153] on span "OK" at bounding box center [115, 156] width 22 height 12
click at [116, 84] on icon at bounding box center [117, 85] width 7 height 4
click at [107, 143] on input "380687677575" at bounding box center [99, 141] width 68 height 14
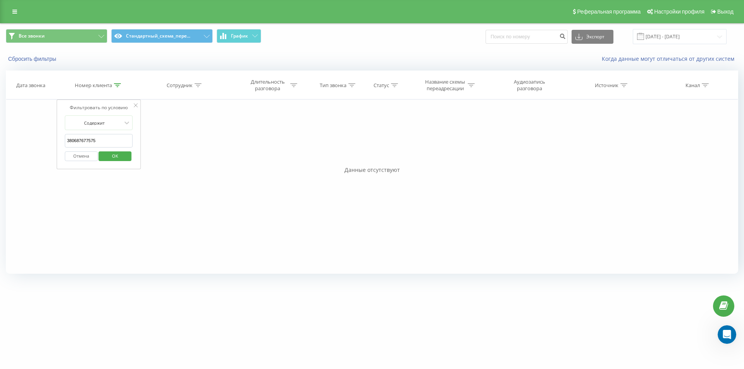
click at [107, 143] on input "380687677575" at bounding box center [99, 141] width 68 height 14
paste input "734278971"
type input "380734278971"
click at [113, 157] on span "OK" at bounding box center [115, 156] width 22 height 12
